Goal: Task Accomplishment & Management: Complete application form

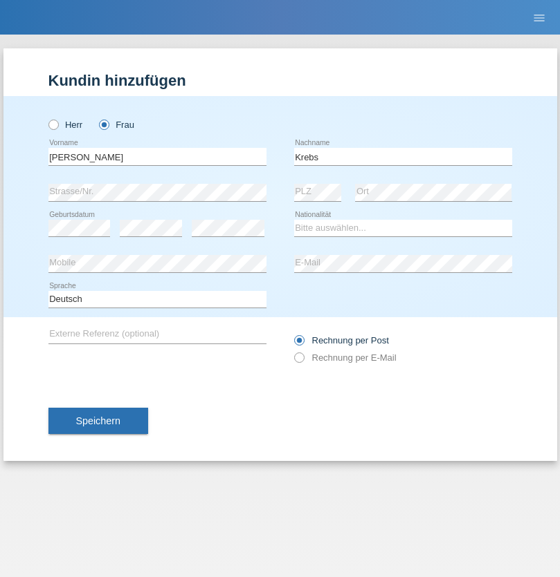
type input "Krebs"
select select "CH"
select select "en"
radio input "true"
click at [157, 156] on input "text" at bounding box center [157, 156] width 218 height 17
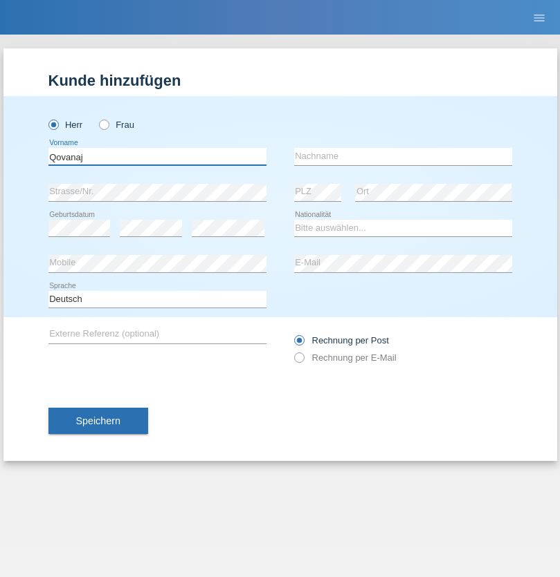
type input "Qovanaj"
click at [403, 156] on input "text" at bounding box center [403, 156] width 218 height 17
type input "Shaban"
select select "CH"
radio input "true"
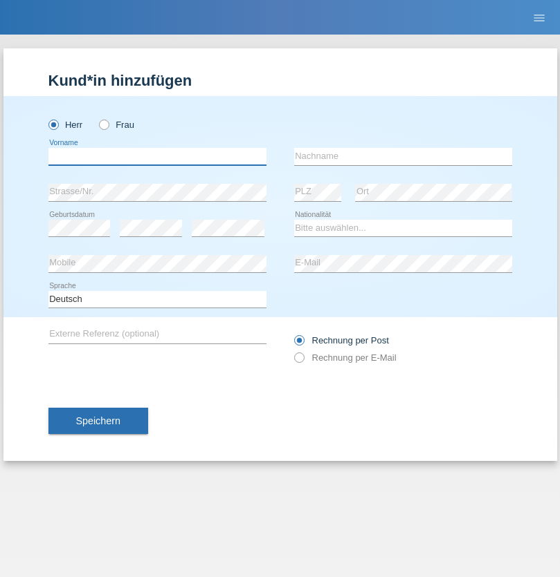
click at [157, 156] on input "text" at bounding box center [157, 156] width 218 height 17
type input "Ilija"
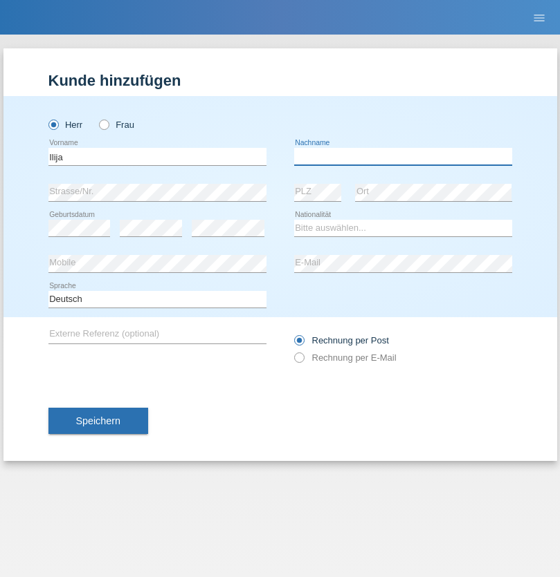
click at [403, 156] on input "text" at bounding box center [403, 156] width 218 height 17
type input "Pajmakoski"
select select "HR"
select select "C"
select select "15"
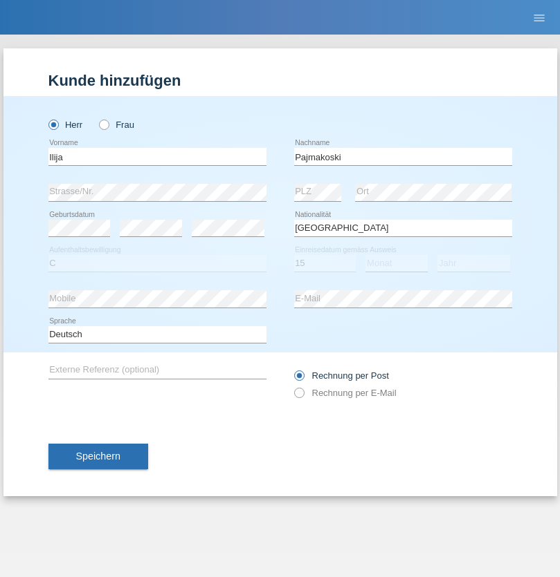
select select "06"
select select "2021"
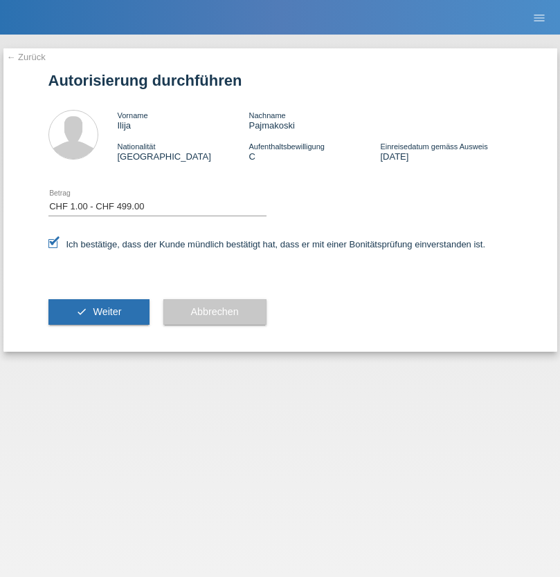
select select "1"
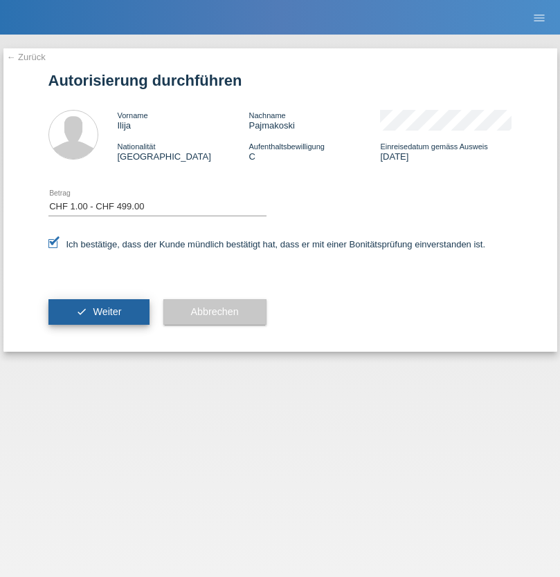
click at [98, 312] on span "Weiter" at bounding box center [107, 311] width 28 height 11
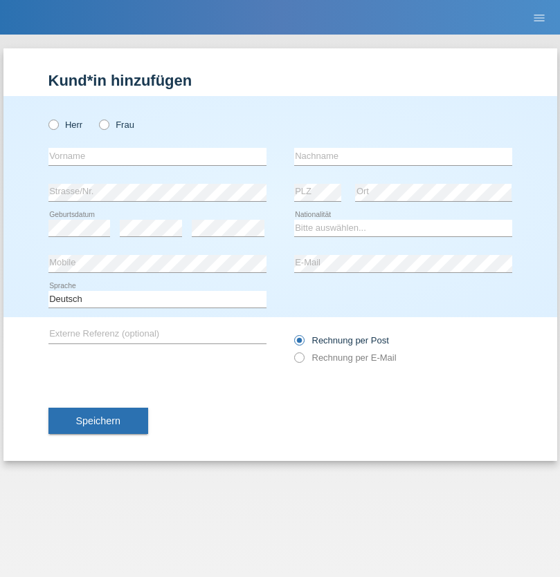
radio input "true"
click at [157, 156] on input "text" at bounding box center [157, 156] width 218 height 17
type input "Castelli"
click at [403, 156] on input "text" at bounding box center [403, 156] width 218 height 17
type input "Salvatore"
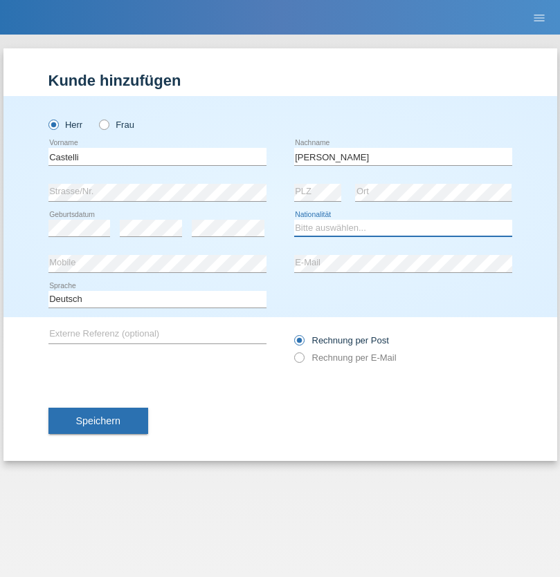
select select "IT"
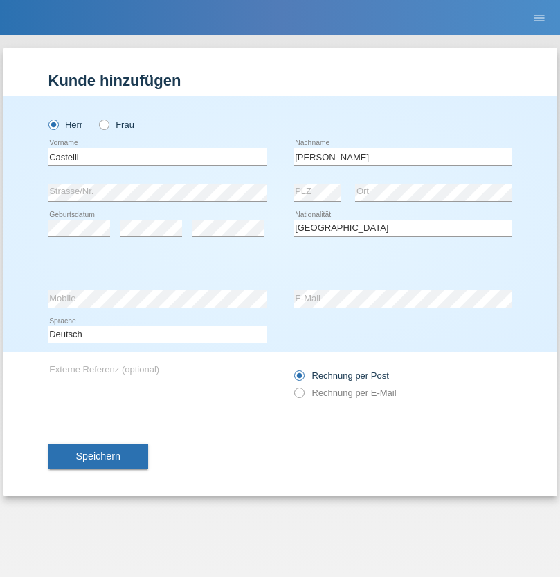
select select "C"
select select "18"
select select "04"
select select "1974"
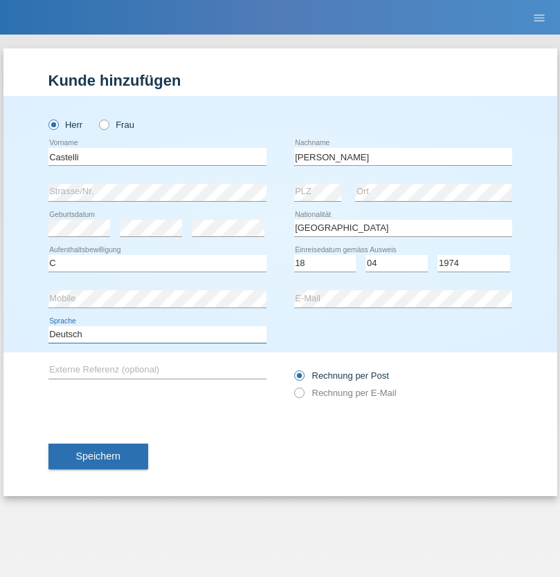
select select "en"
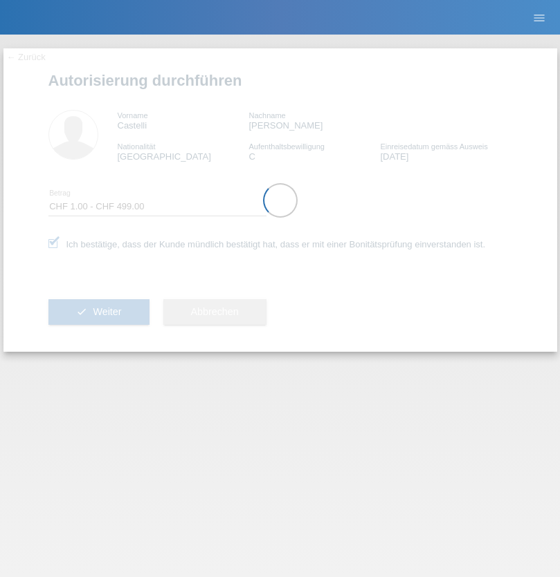
select select "1"
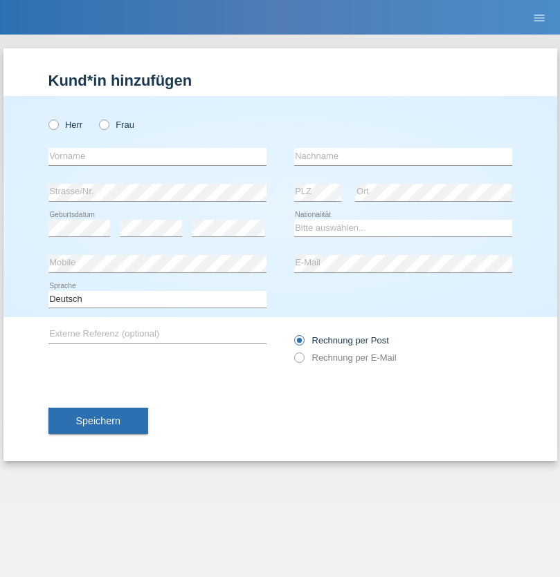
radio input "true"
click at [157, 156] on input "text" at bounding box center [157, 156] width 218 height 17
type input "Marco"
click at [403, 156] on input "text" at bounding box center [403, 156] width 218 height 17
type input "Weinlein"
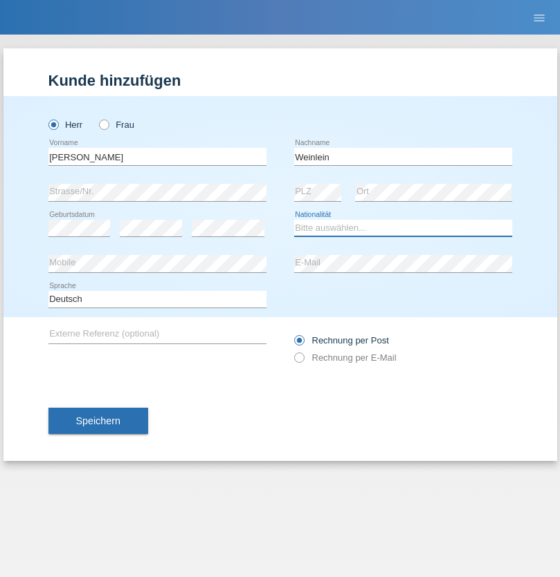
select select "CH"
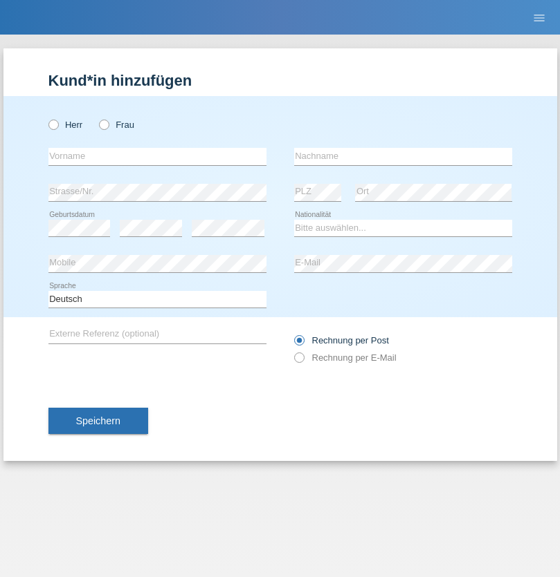
radio input "true"
click at [157, 156] on input "text" at bounding box center [157, 156] width 218 height 17
type input "Jashari lmeri"
click at [403, 156] on input "text" at bounding box center [403, 156] width 218 height 17
type input "Rabije"
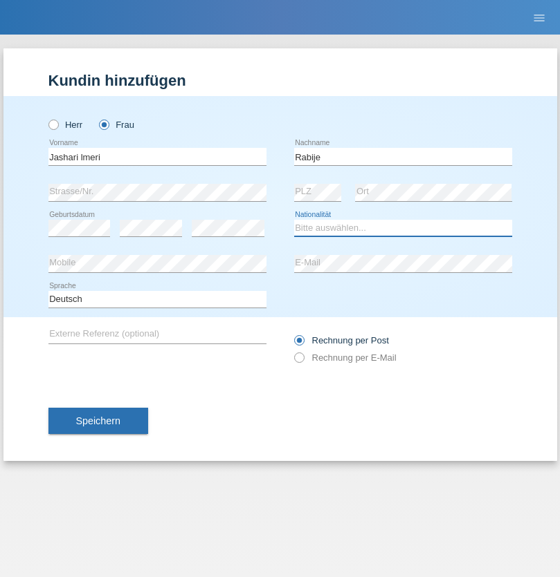
select select "CH"
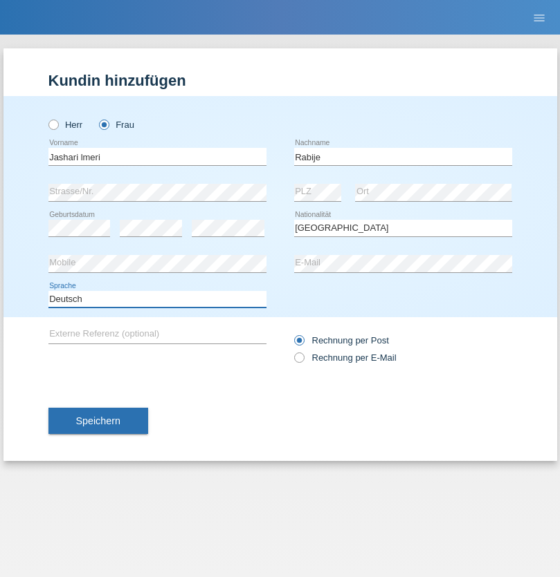
select select "en"
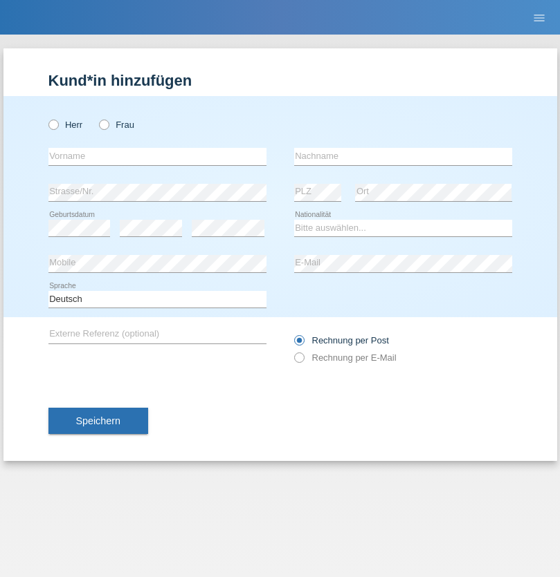
radio input "true"
click at [157, 156] on input "text" at bounding box center [157, 156] width 218 height 17
type input "firat"
click at [403, 156] on input "text" at bounding box center [403, 156] width 218 height 17
type input "kara"
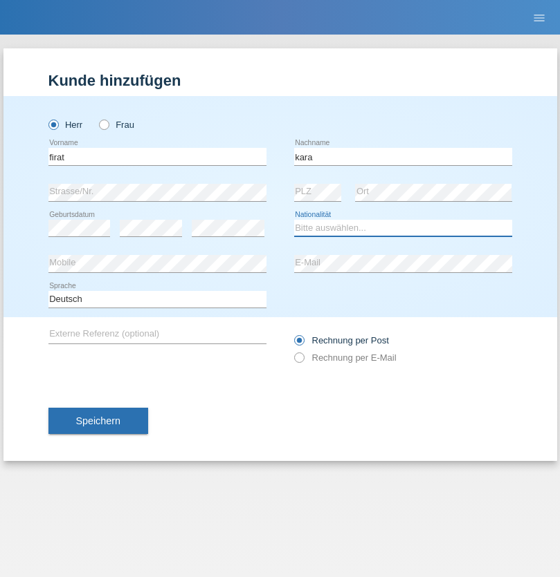
select select "CH"
radio input "true"
click at [157, 156] on input "text" at bounding box center [157, 156] width 218 height 17
type input "Gigov"
click at [403, 156] on input "text" at bounding box center [403, 156] width 218 height 17
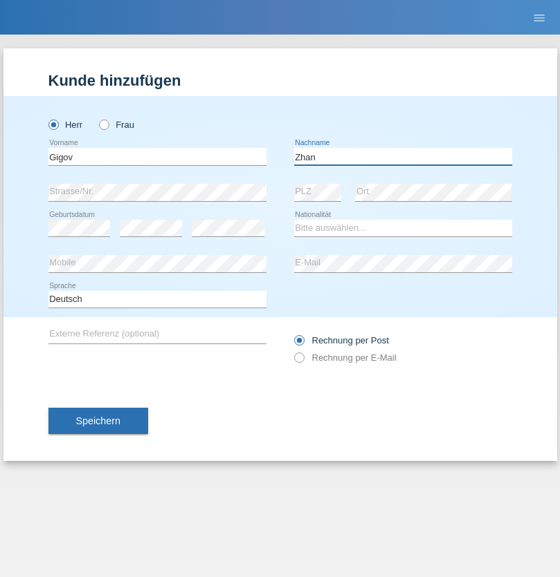
type input "Zhan"
select select "BG"
select select "C"
select select "23"
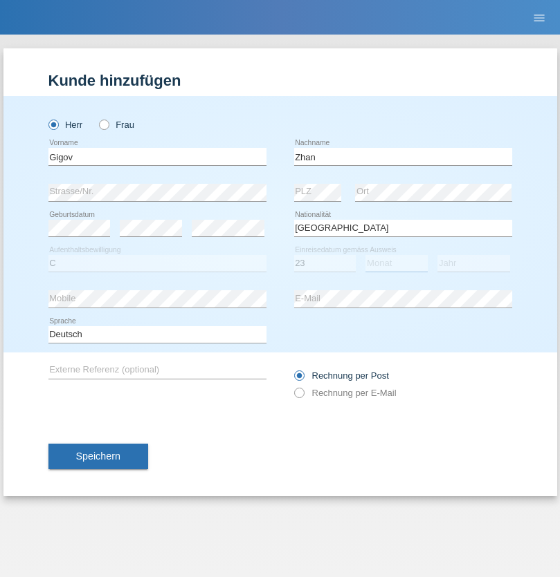
select select "10"
select select "2021"
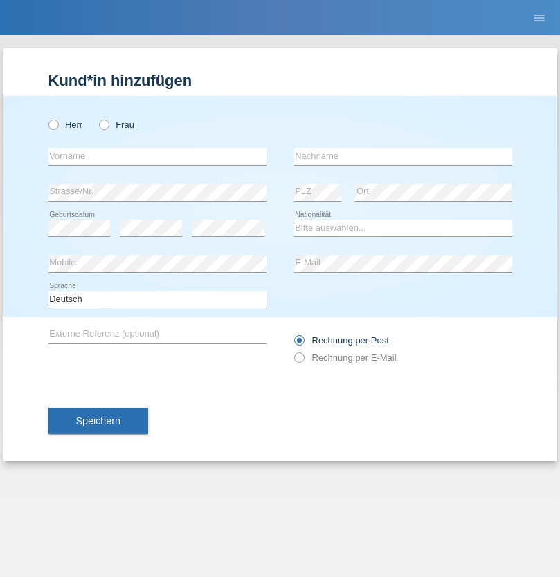
radio input "true"
click at [157, 156] on input "text" at bounding box center [157, 156] width 218 height 17
type input "Amand"
click at [403, 156] on input "text" at bounding box center [403, 156] width 218 height 17
type input "Pires"
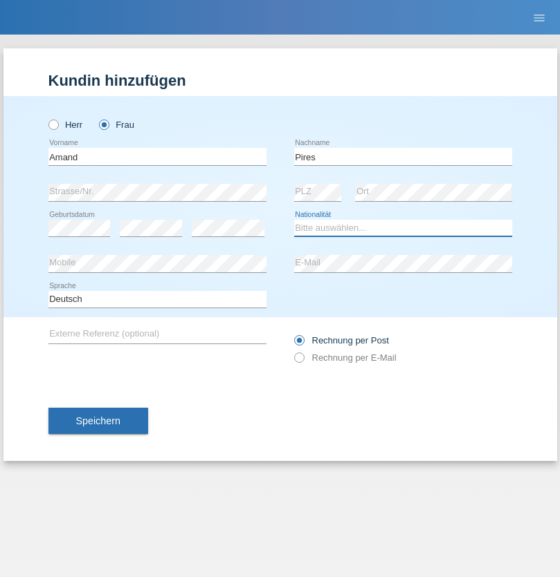
select select "CH"
radio input "true"
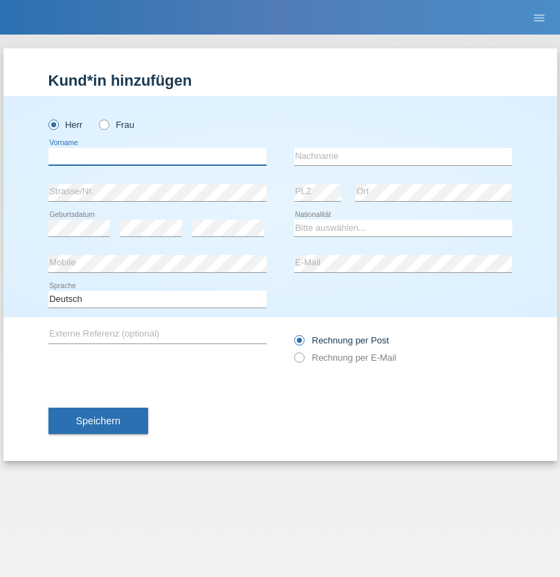
click at [157, 156] on input "text" at bounding box center [157, 156] width 218 height 17
type input "[PERSON_NAME]"
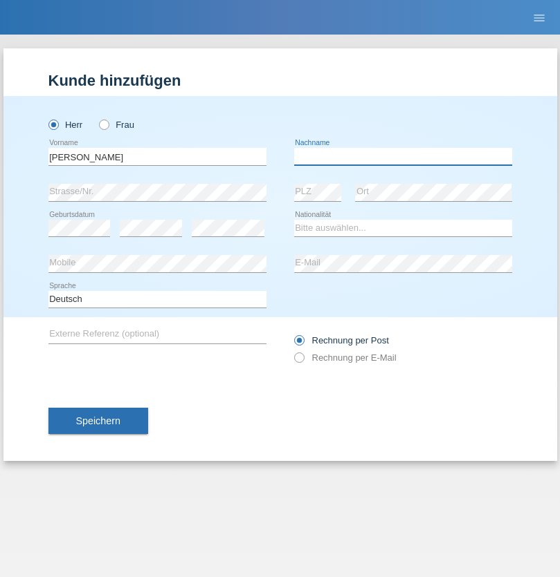
click at [403, 156] on input "text" at bounding box center [403, 156] width 218 height 17
type input "Saidi"
select select "CH"
